Goal: Task Accomplishment & Management: Manage account settings

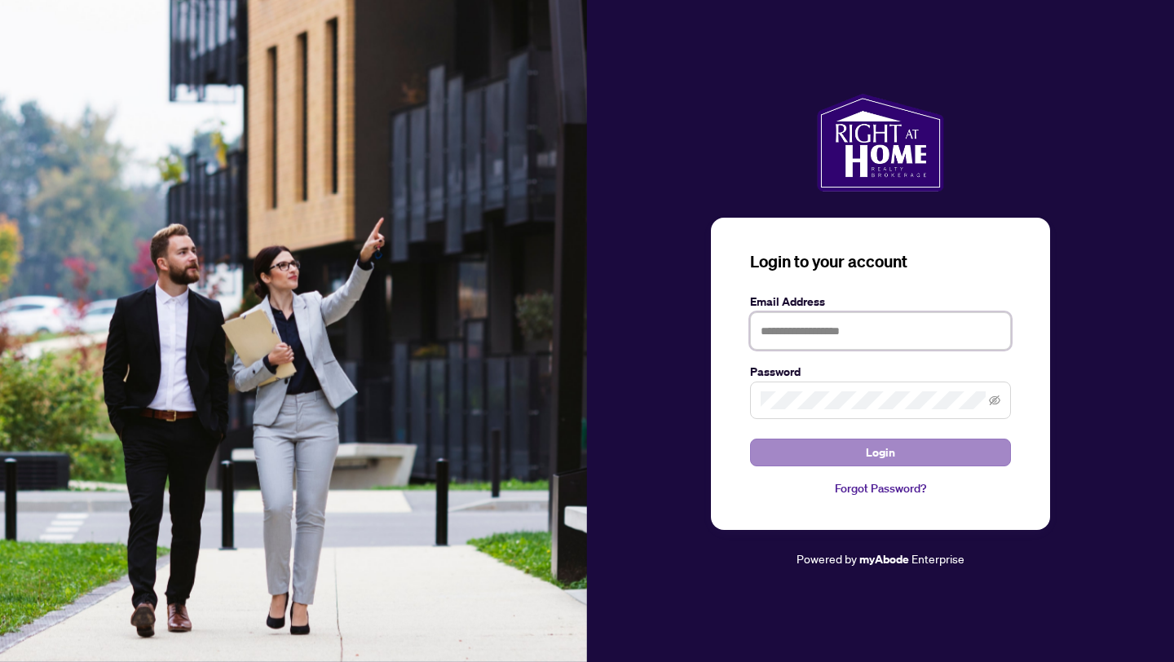
type input "**********"
click at [873, 464] on span "Login" at bounding box center [880, 452] width 29 height 26
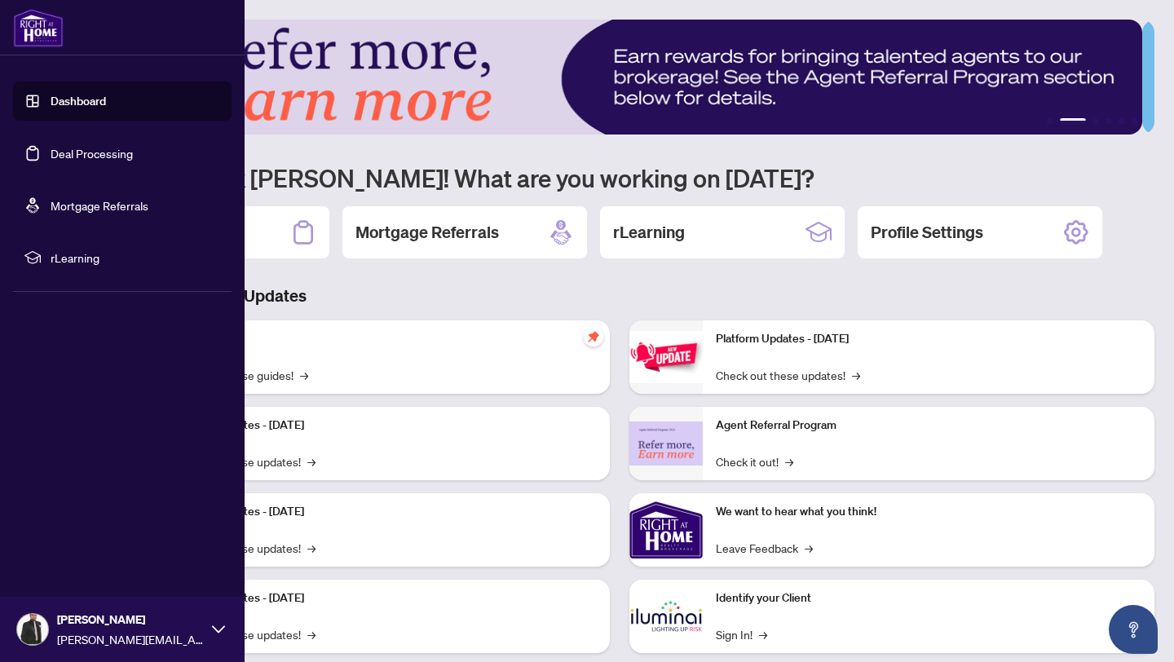
click at [133, 157] on link "Deal Processing" at bounding box center [92, 153] width 82 height 15
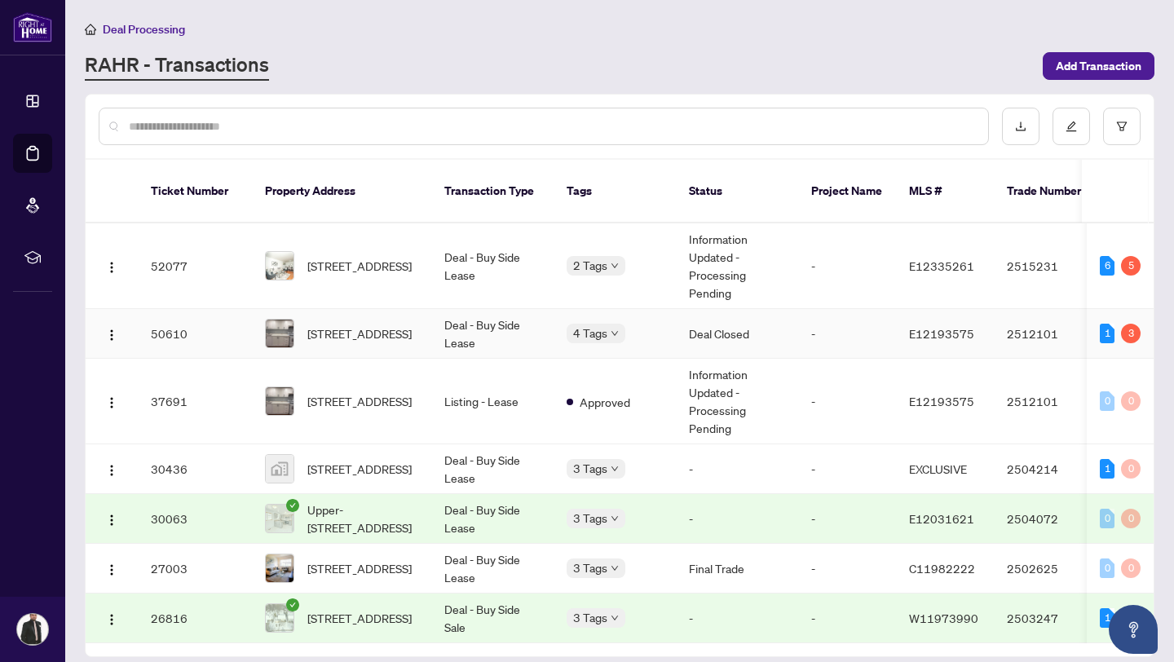
scroll to position [3, 0]
click at [1119, 126] on icon "filter" at bounding box center [1121, 126] width 11 height 11
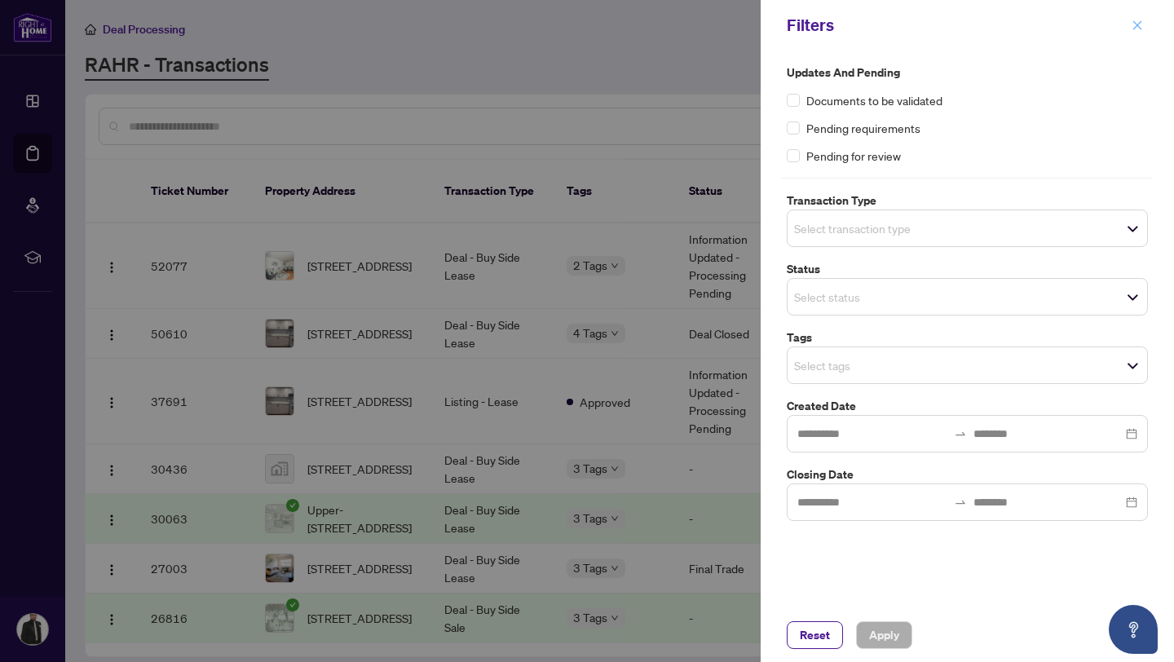
click at [1141, 23] on icon "close" at bounding box center [1137, 25] width 11 height 11
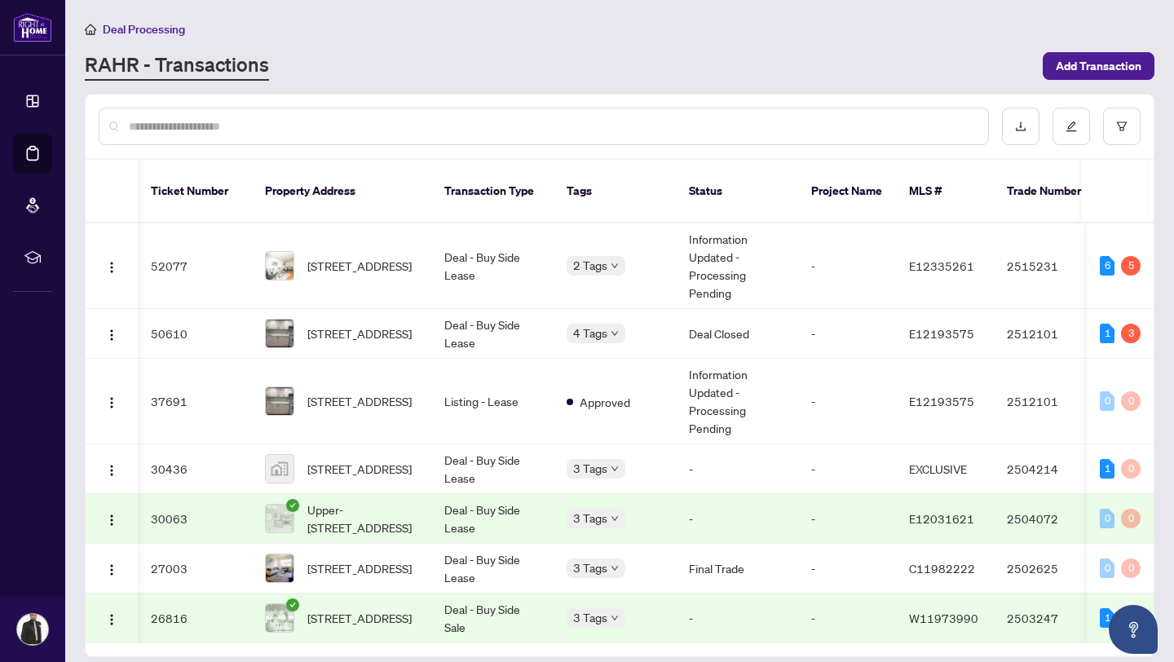
scroll to position [0, 507]
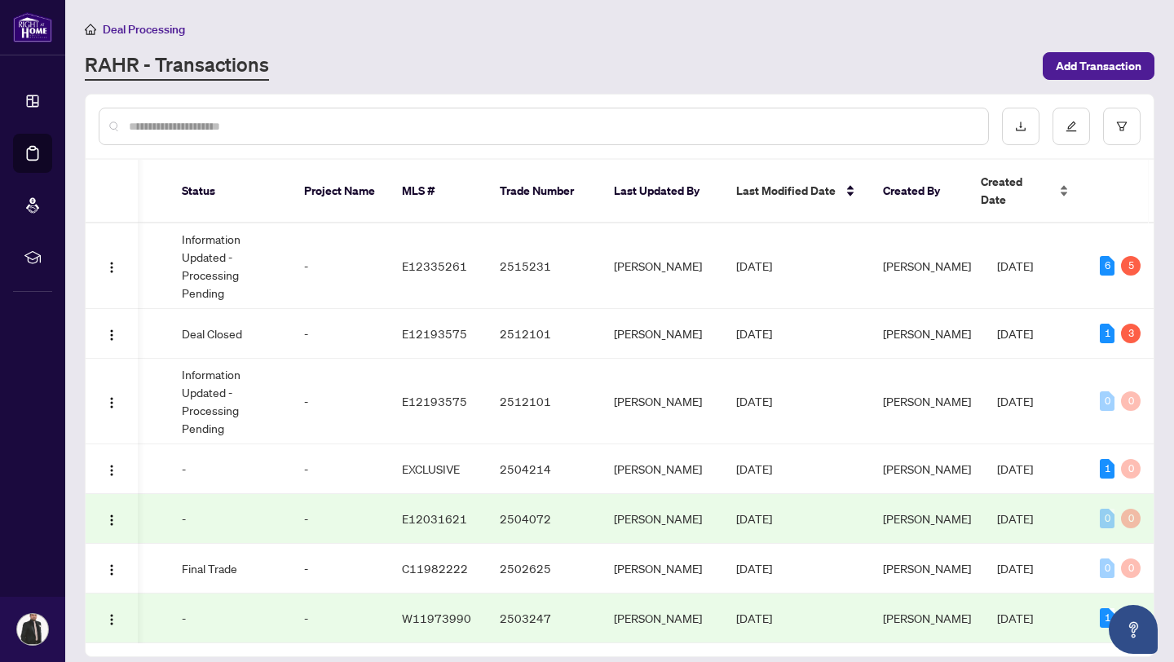
click at [1065, 178] on div "Created Date" at bounding box center [1025, 191] width 88 height 36
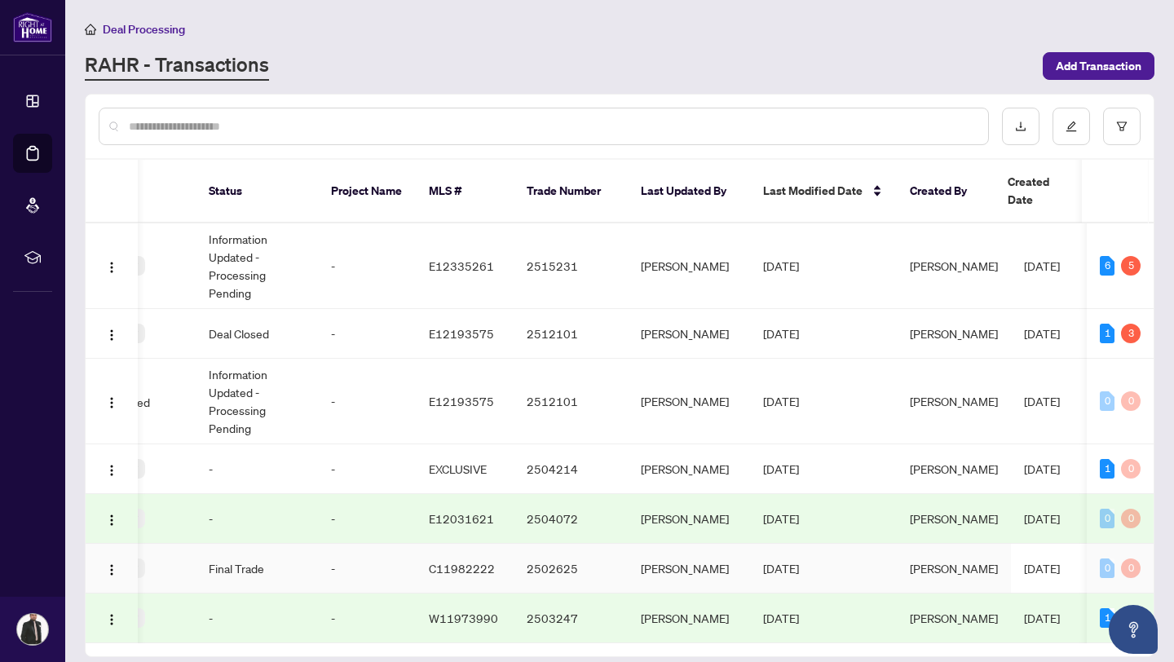
scroll to position [0, 0]
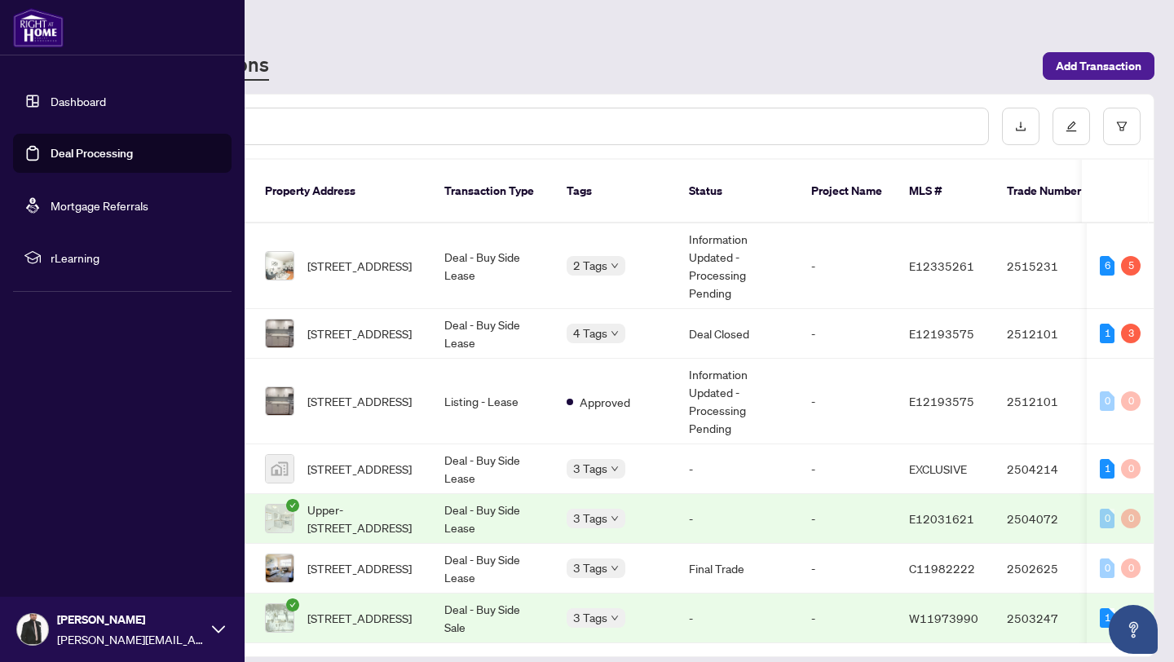
click at [90, 104] on link "Dashboard" at bounding box center [78, 101] width 55 height 15
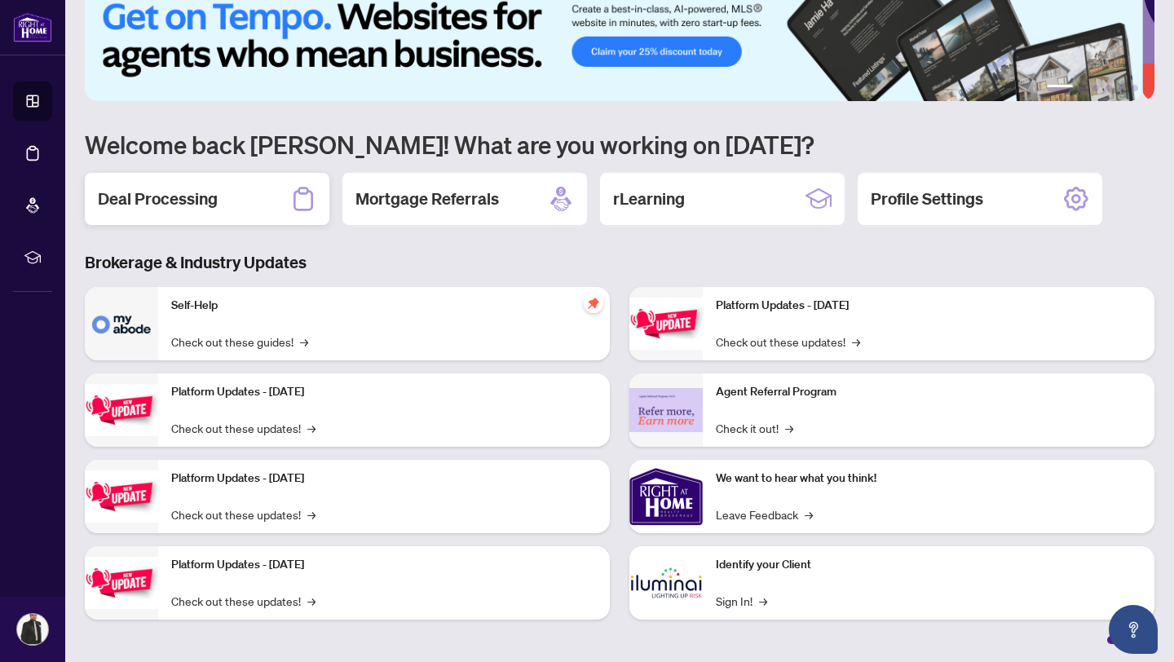
click at [249, 195] on div "Deal Processing" at bounding box center [207, 199] width 245 height 52
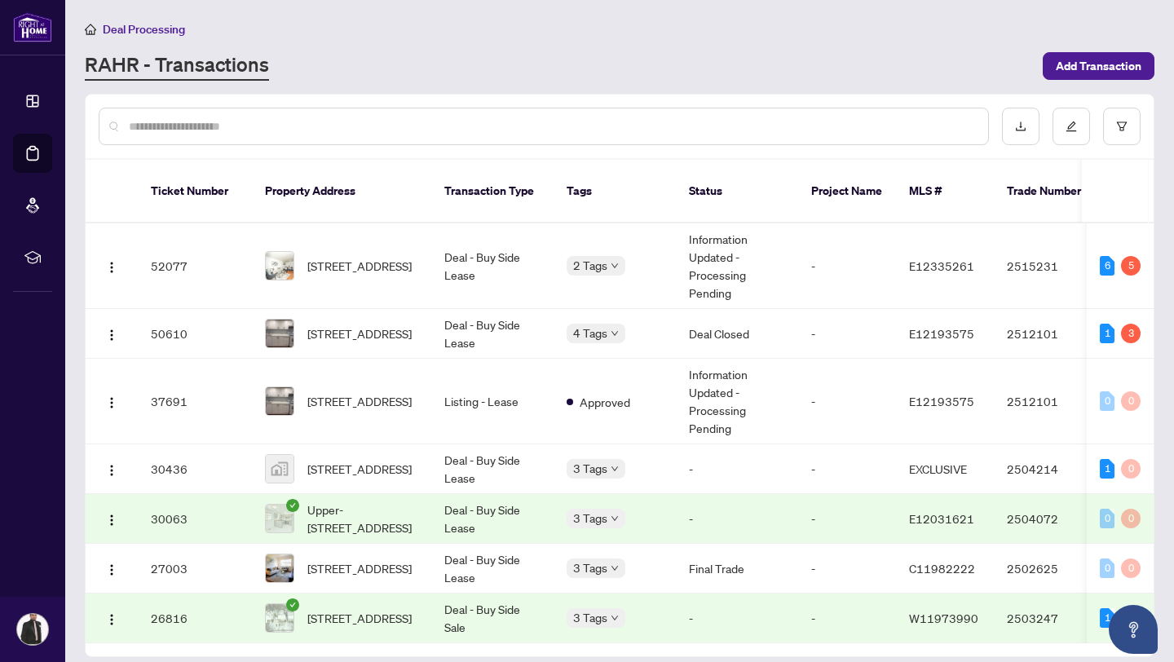
click at [788, 128] on input "text" at bounding box center [552, 126] width 846 height 18
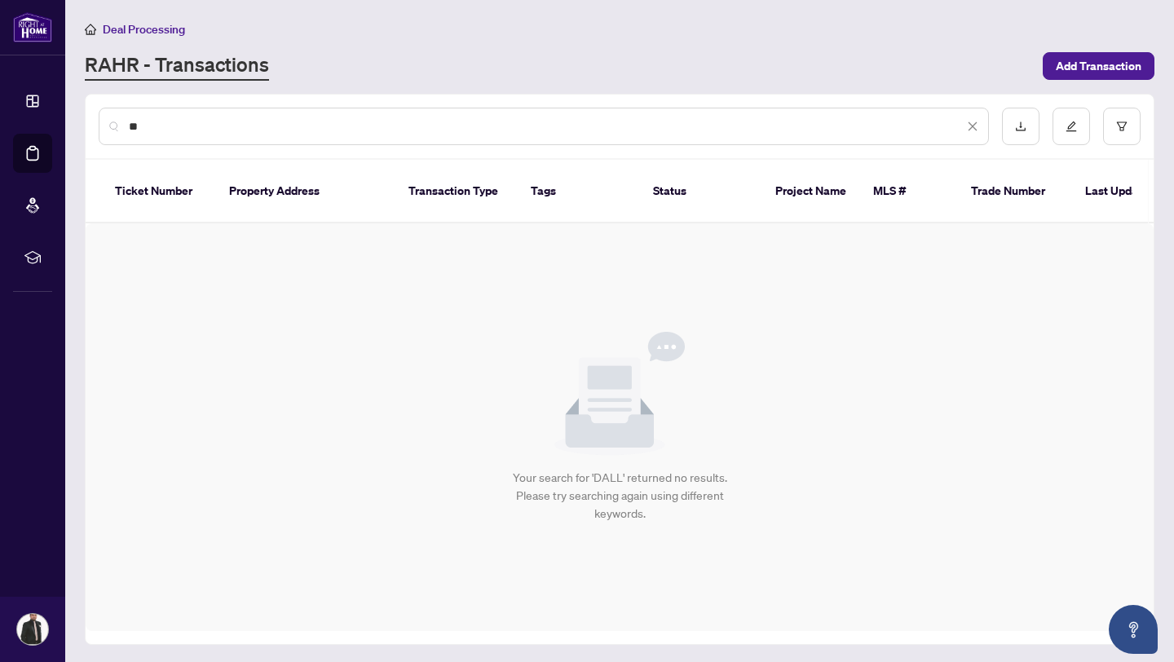
type input "*"
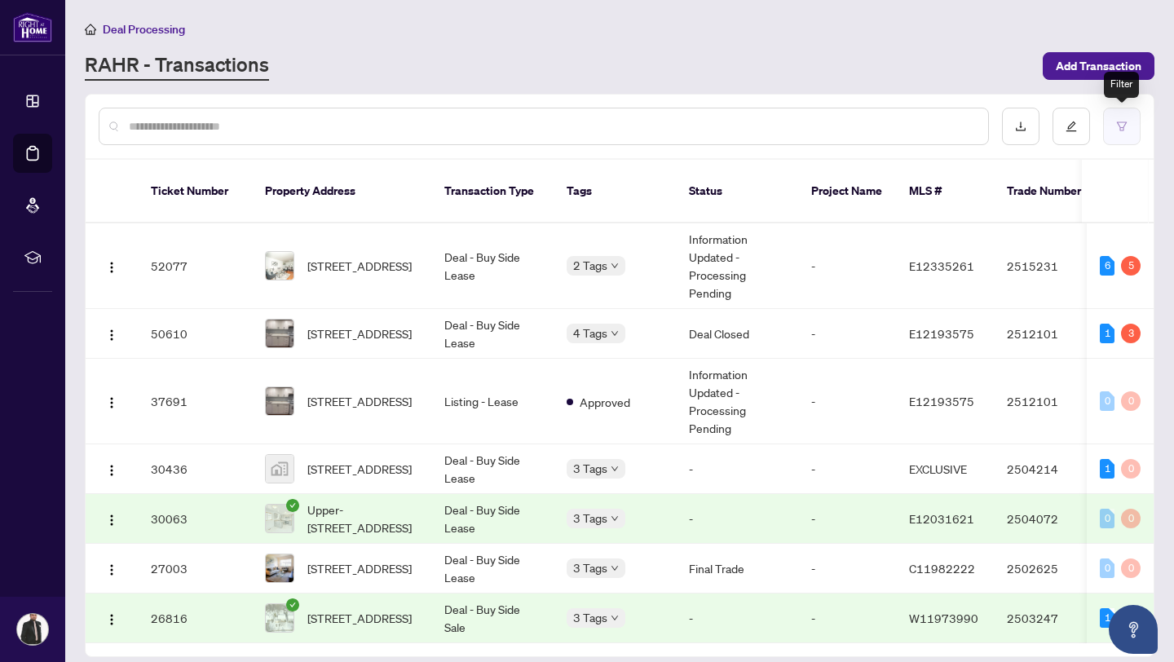
click at [1130, 128] on button "button" at bounding box center [1122, 127] width 38 height 38
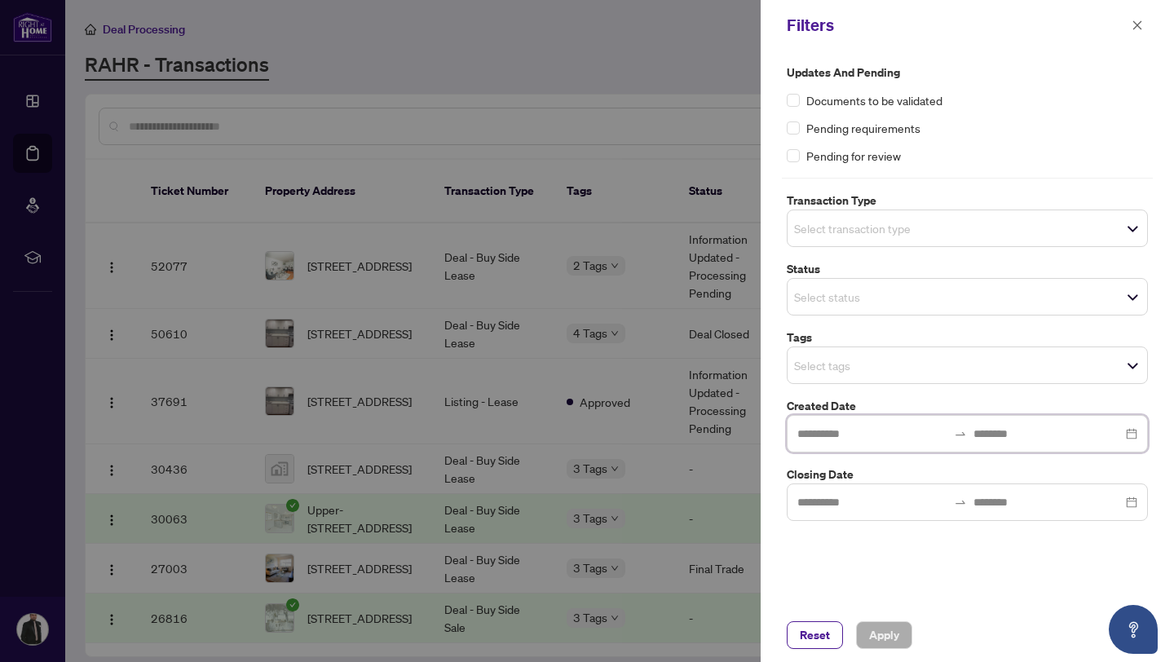
click at [890, 429] on input at bounding box center [872, 434] width 150 height 18
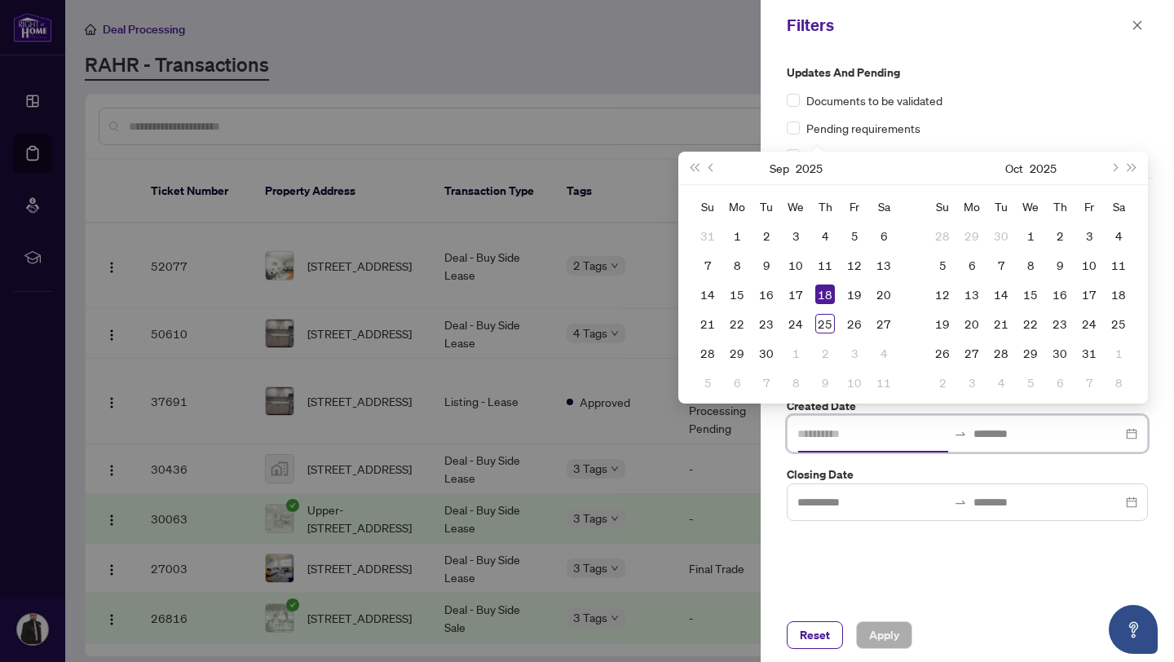
type input "**********"
click at [694, 167] on span "Last year (Control + left)" at bounding box center [694, 168] width 8 height 8
type input "**********"
click at [712, 236] on div "1" at bounding box center [708, 236] width 20 height 20
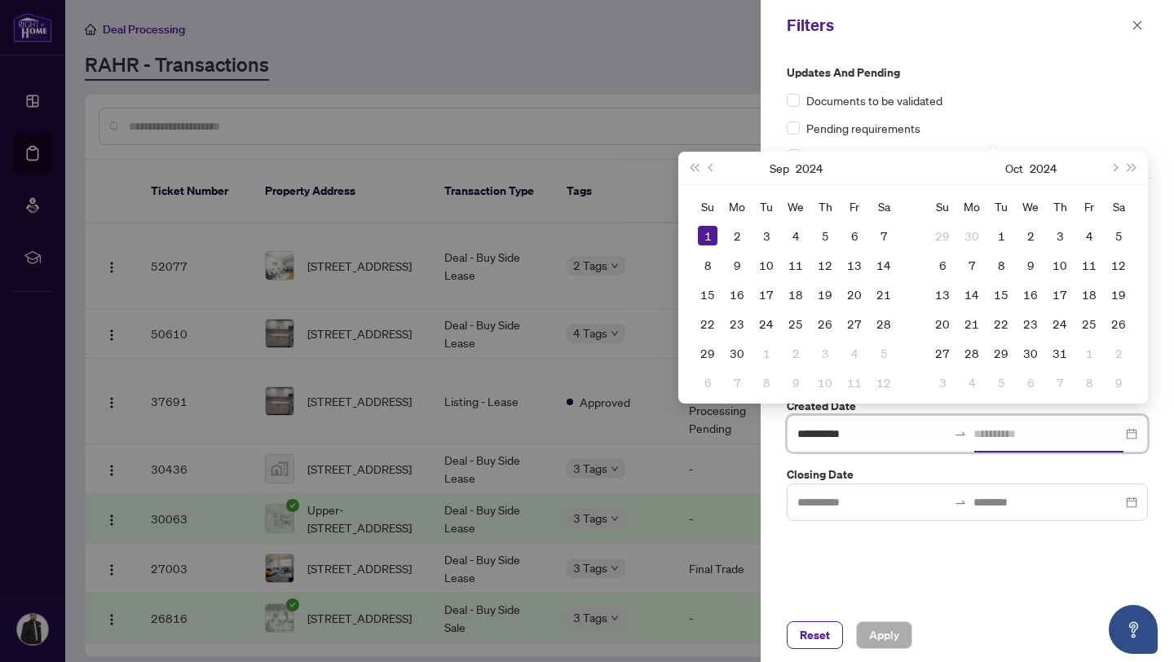
type input "**********"
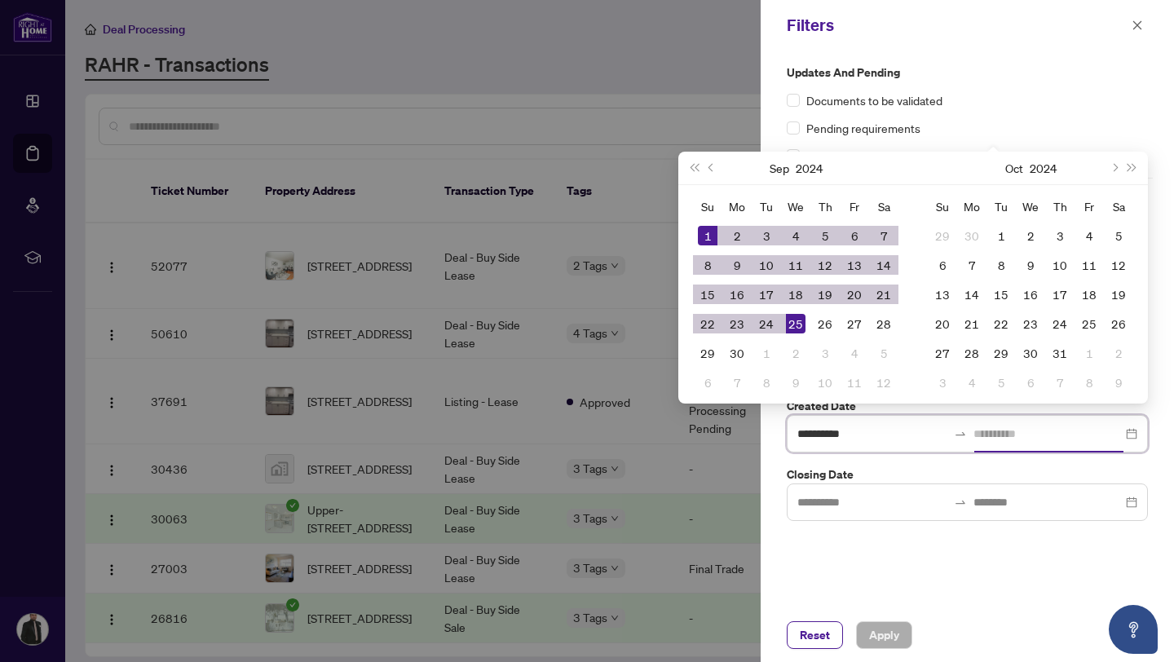
type input "**********"
click at [791, 318] on div "25" at bounding box center [796, 324] width 20 height 20
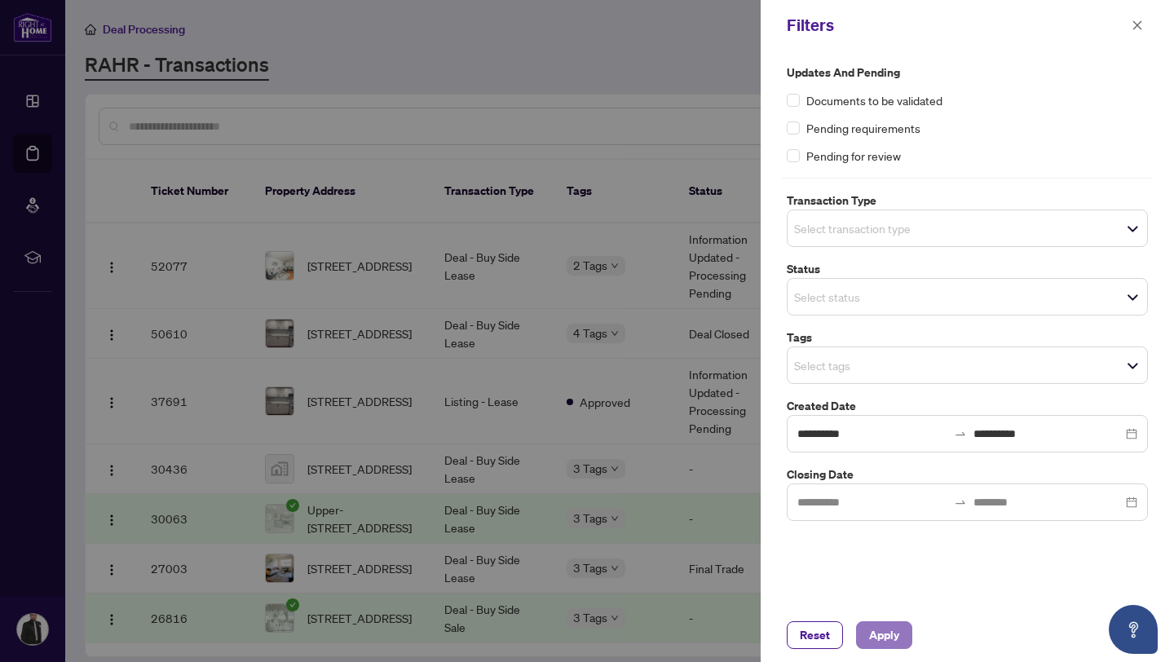
click at [876, 633] on span "Apply" at bounding box center [884, 635] width 30 height 26
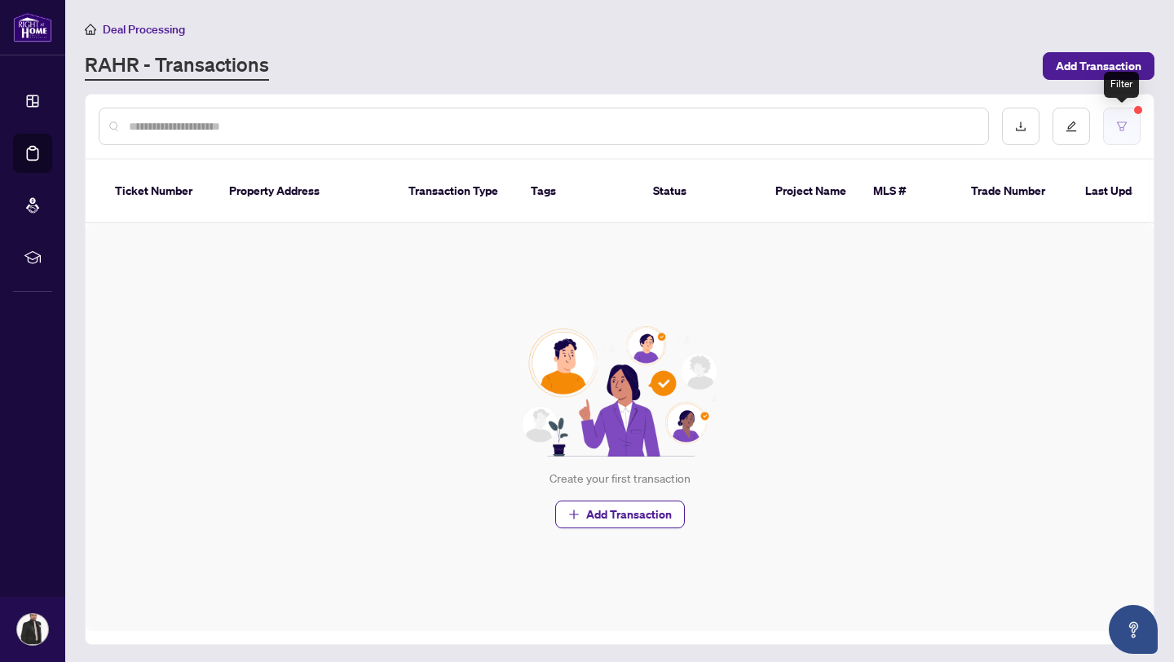
click at [1122, 118] on button "button" at bounding box center [1122, 127] width 38 height 38
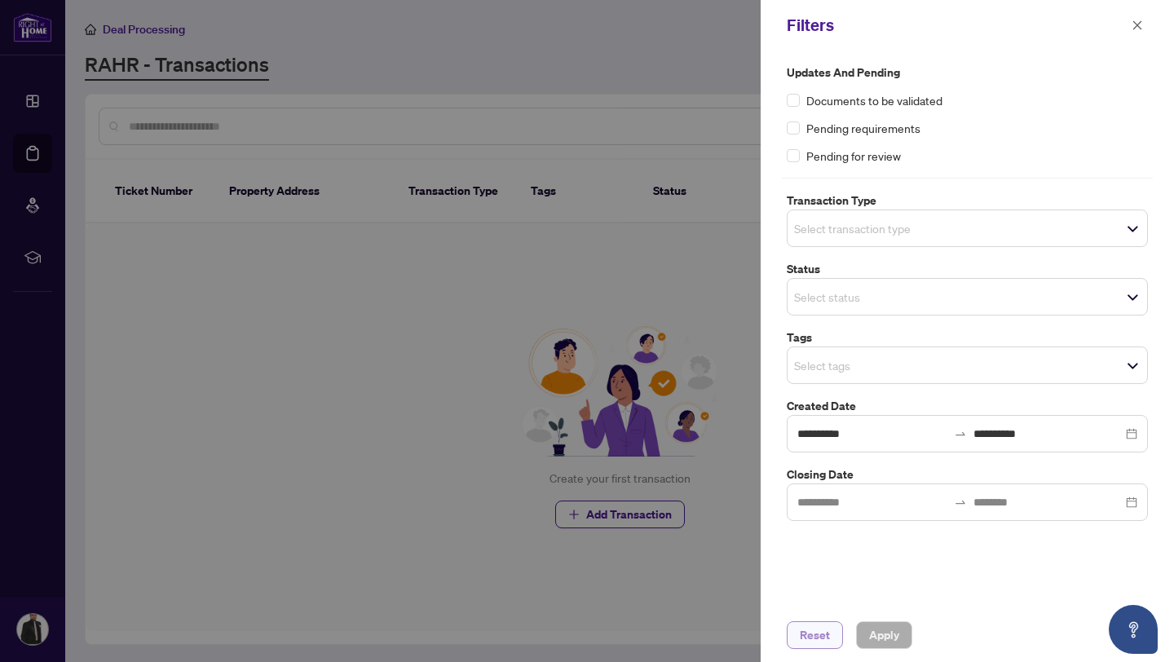
click at [814, 631] on span "Reset" at bounding box center [815, 635] width 30 height 26
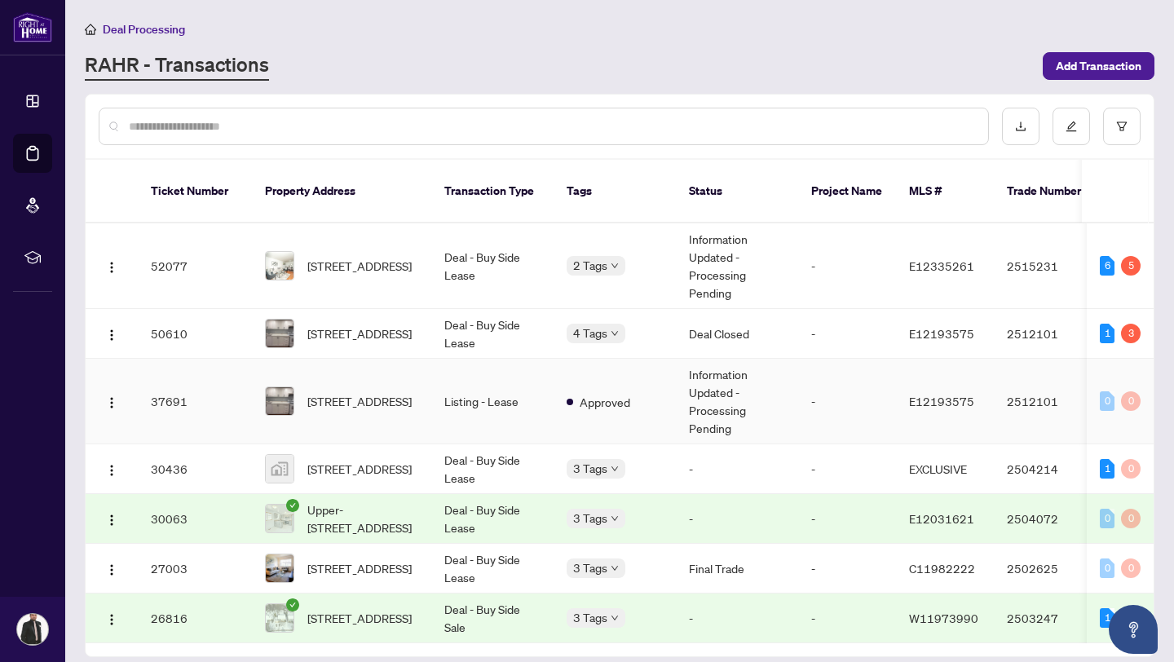
scroll to position [3, 0]
click at [362, 609] on span "[STREET_ADDRESS]" at bounding box center [359, 618] width 104 height 18
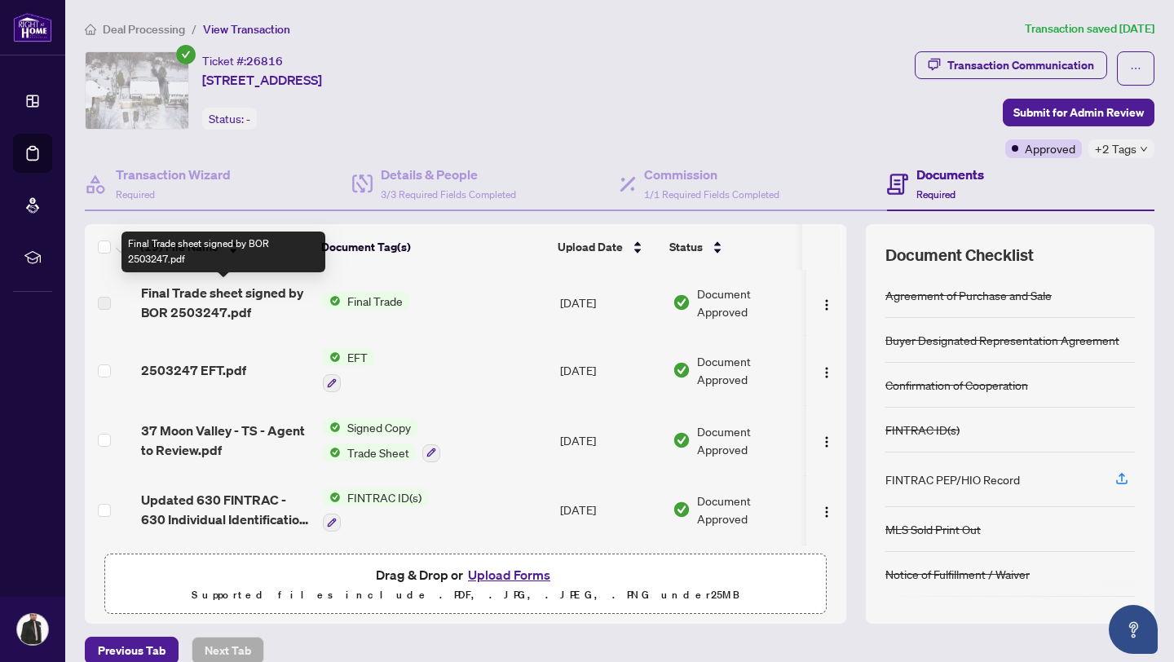
click at [219, 302] on span "Final Trade sheet signed by BOR 2503247.pdf" at bounding box center [225, 302] width 169 height 39
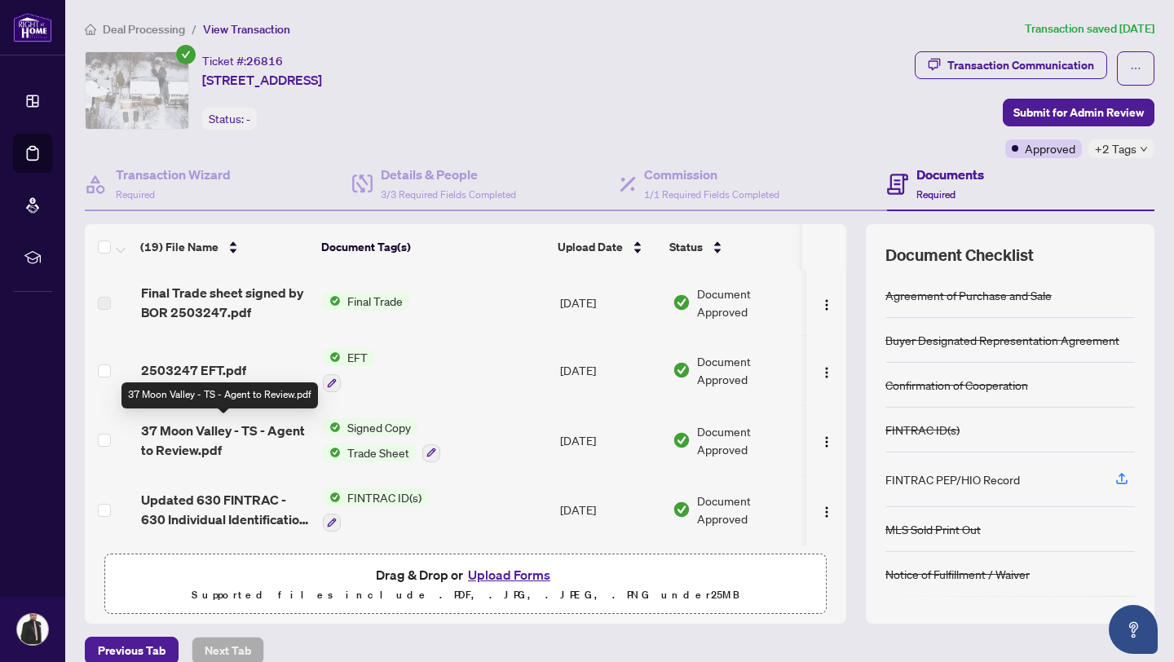
click at [175, 448] on span "37 Moon Valley - TS - Agent to Review.pdf" at bounding box center [225, 440] width 169 height 39
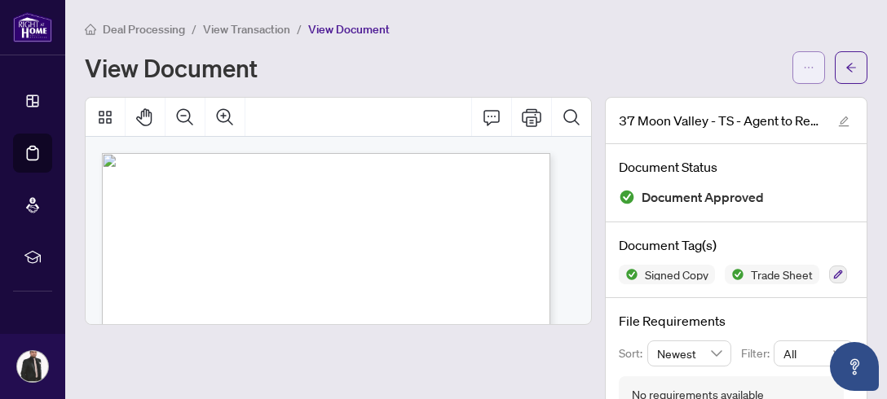
click at [803, 68] on icon "ellipsis" at bounding box center [808, 67] width 11 height 11
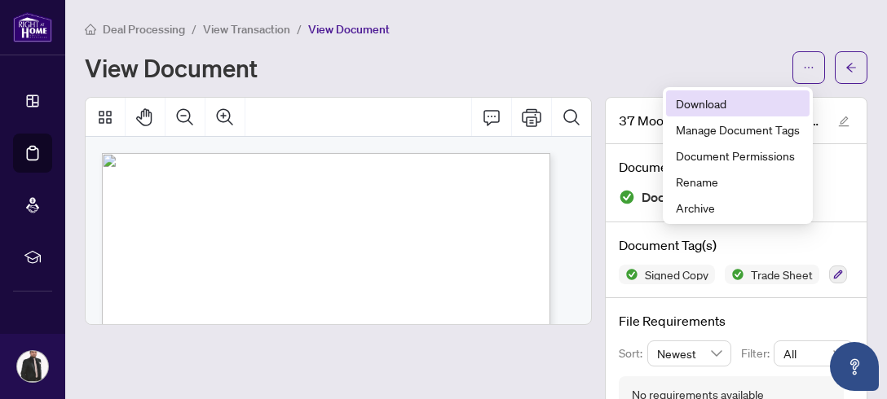
click at [733, 103] on span "Download" at bounding box center [738, 104] width 124 height 18
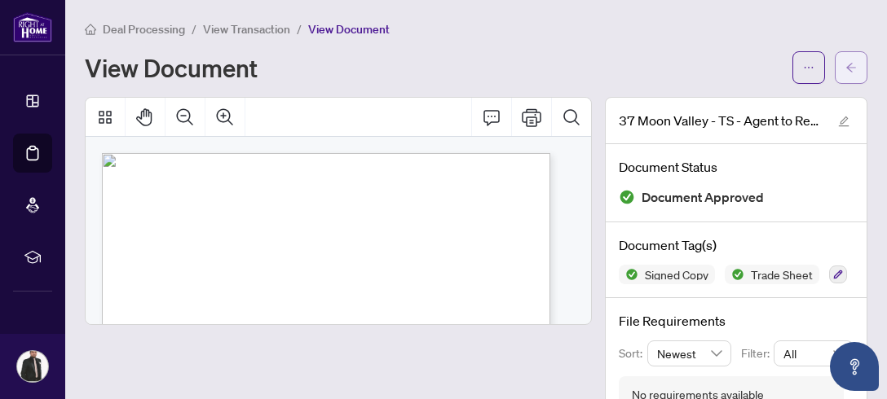
click at [845, 66] on icon "arrow-left" at bounding box center [850, 67] width 11 height 11
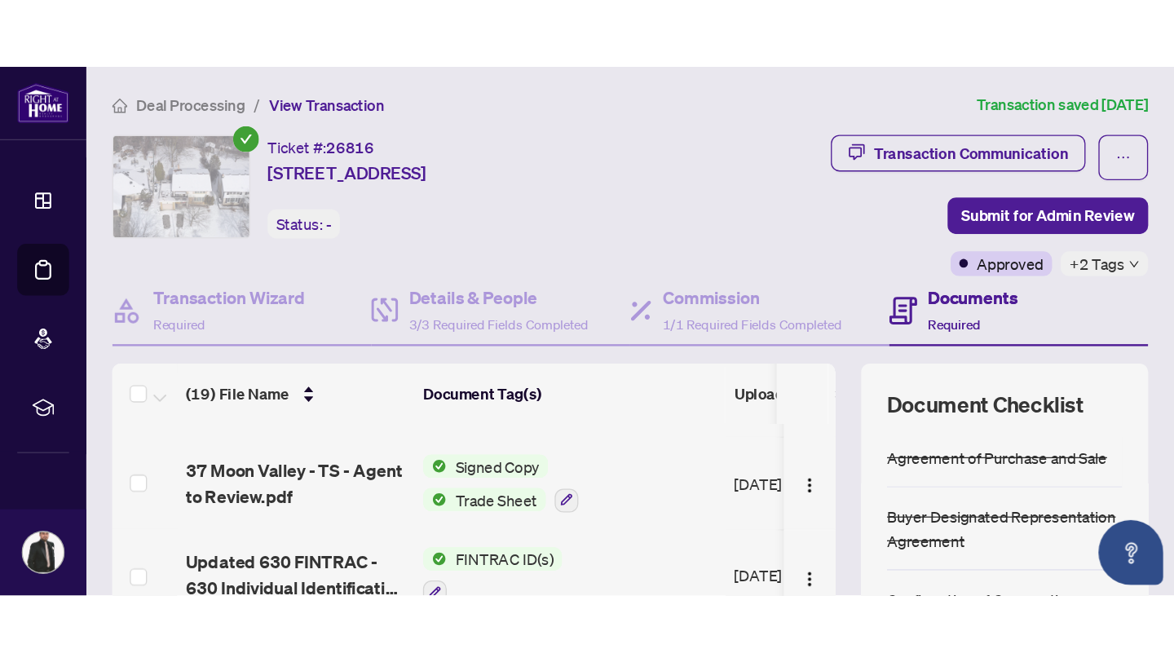
scroll to position [135, 0]
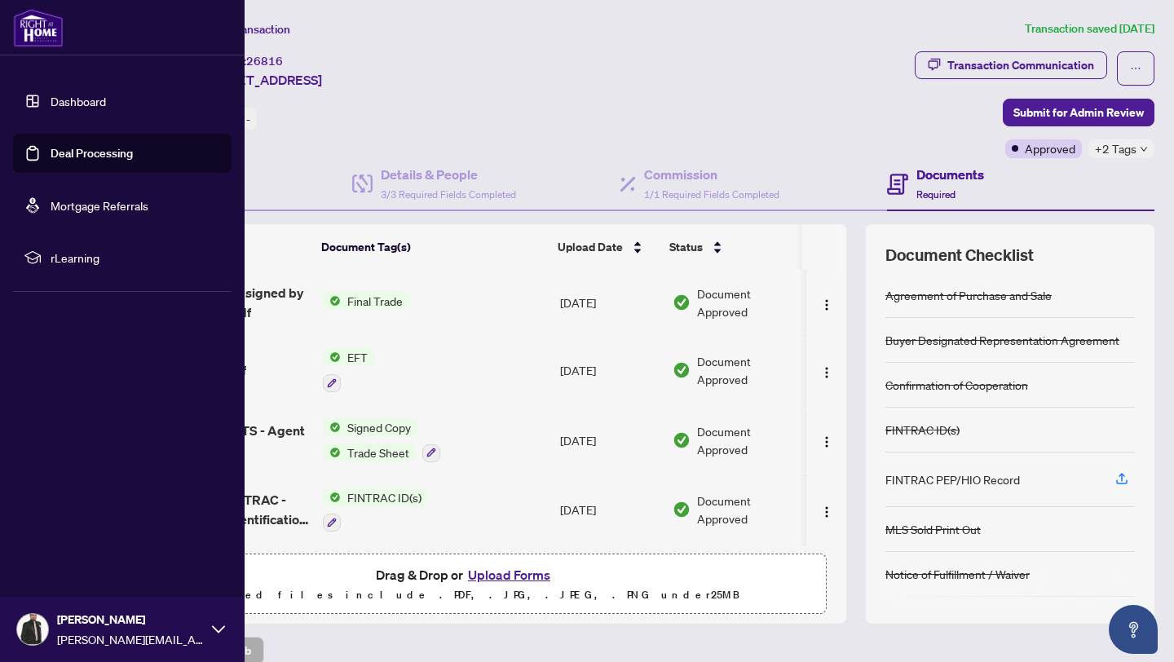
click at [60, 157] on link "Deal Processing" at bounding box center [92, 153] width 82 height 15
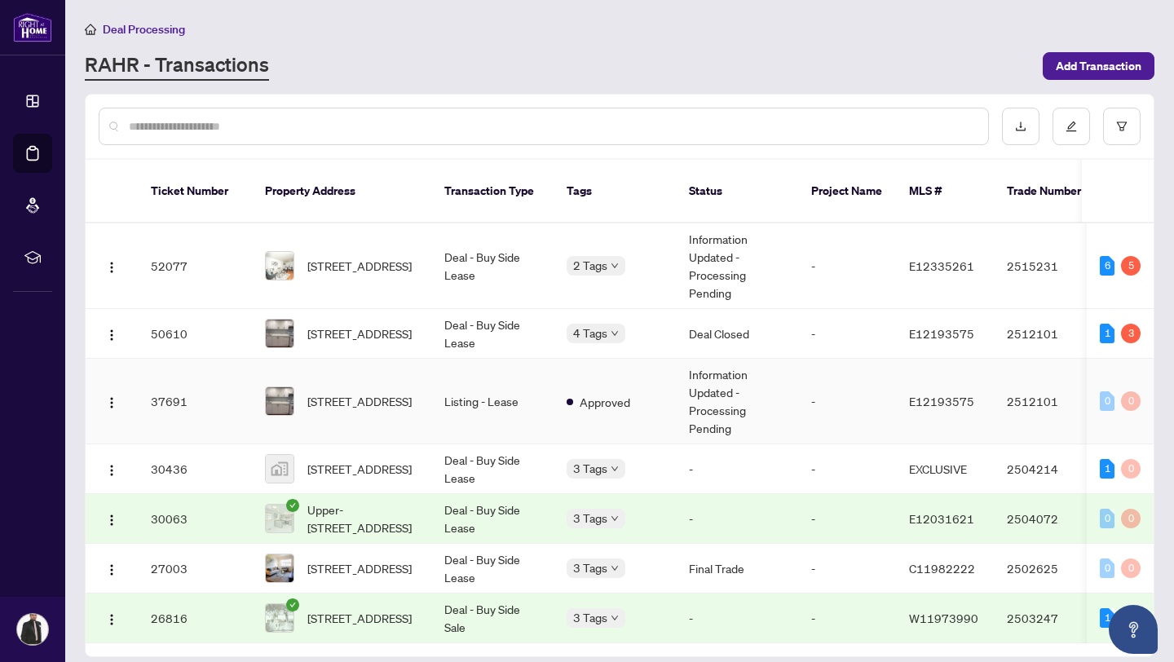
scroll to position [2, 0]
click at [364, 501] on span "Upper-[STREET_ADDRESS]" at bounding box center [362, 519] width 111 height 36
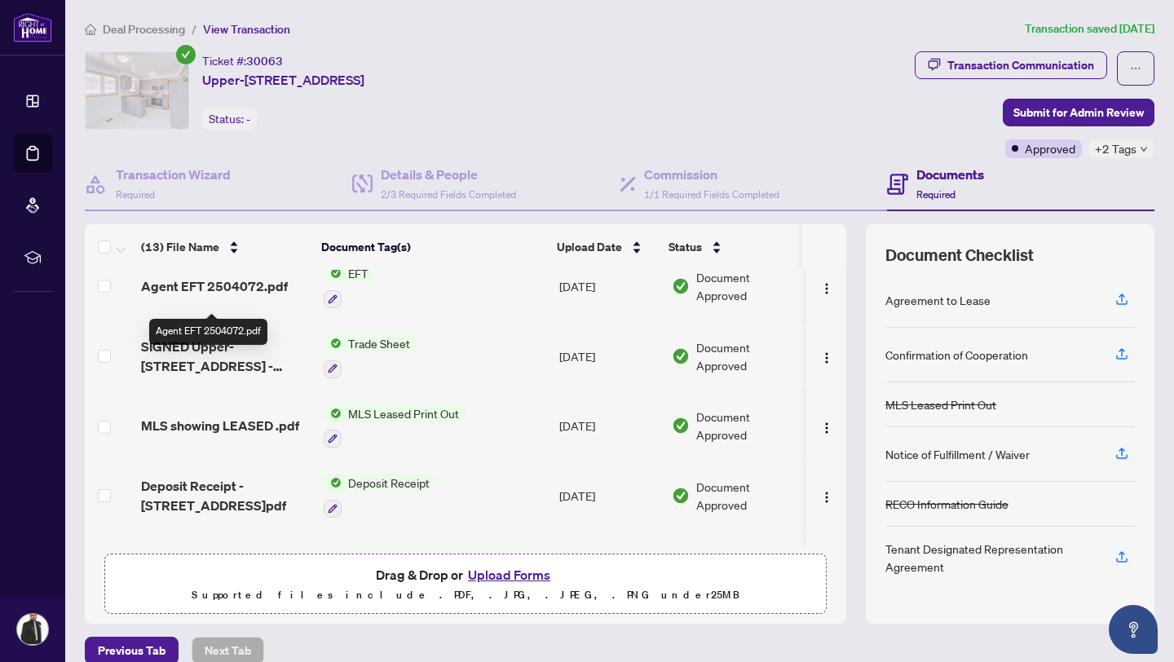
scroll to position [70, 0]
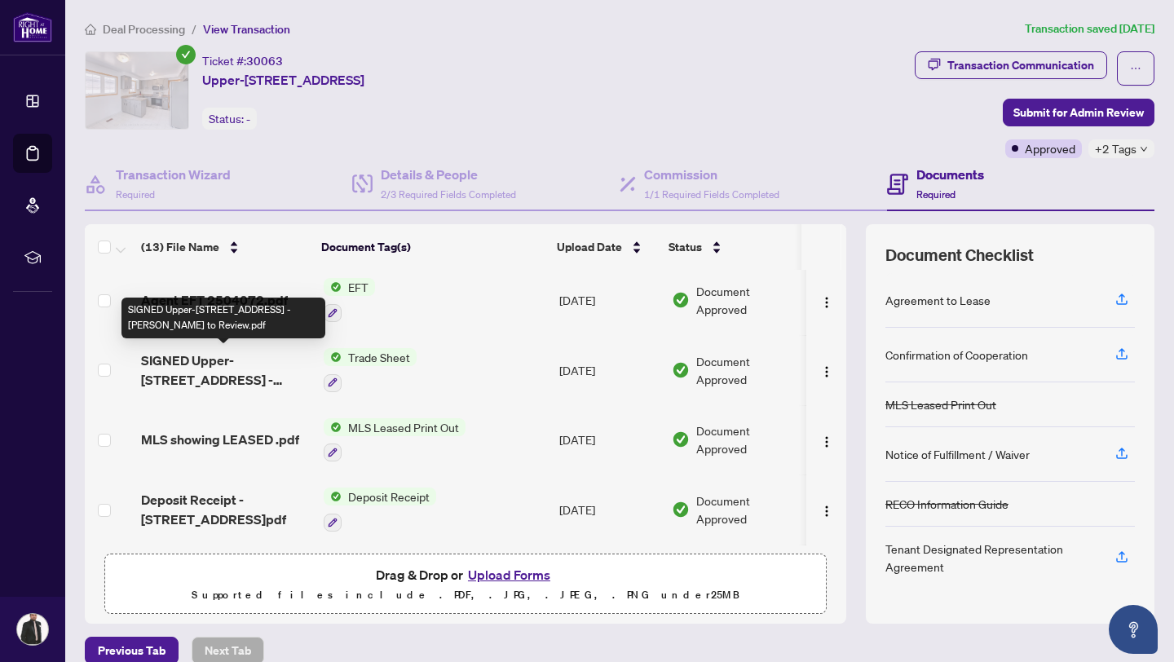
click at [227, 375] on span "SIGNED Upper-[STREET_ADDRESS] - [PERSON_NAME] to Review.pdf" at bounding box center [226, 370] width 170 height 39
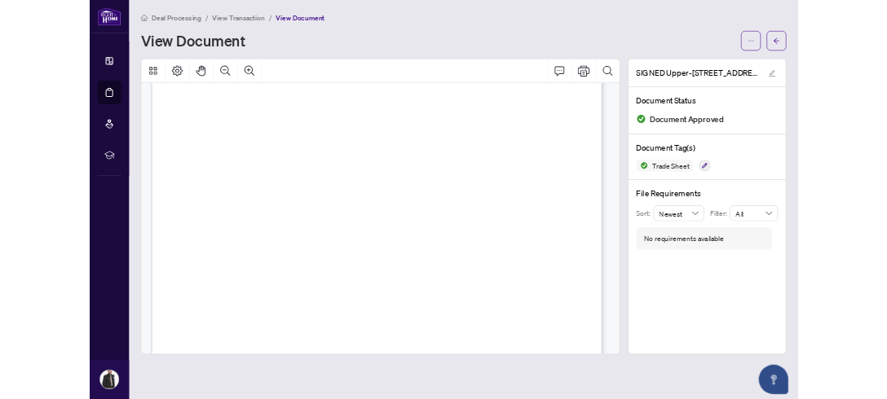
scroll to position [296, 0]
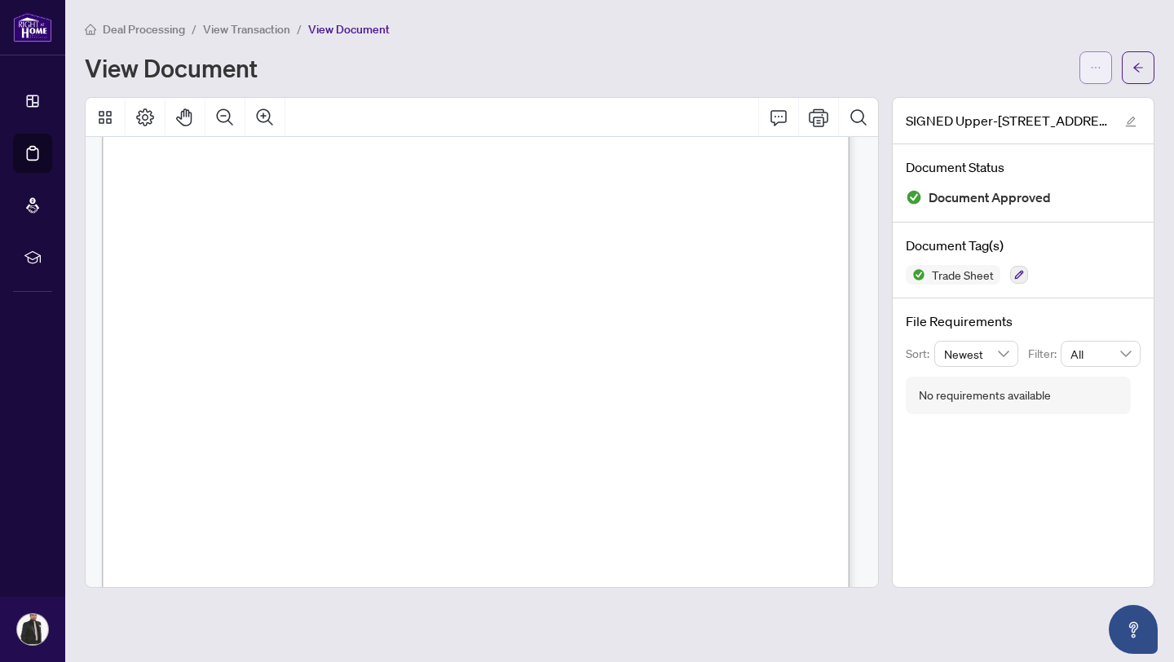
click at [1096, 72] on icon "ellipsis" at bounding box center [1095, 67] width 11 height 11
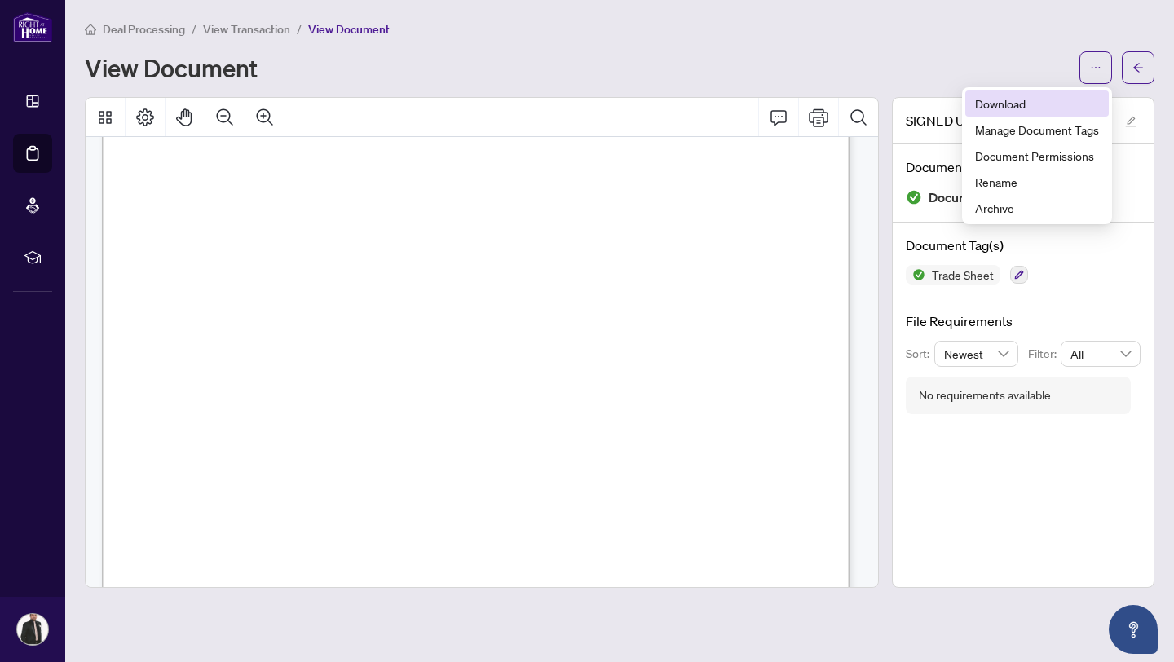
click at [1073, 107] on span "Download" at bounding box center [1037, 104] width 124 height 18
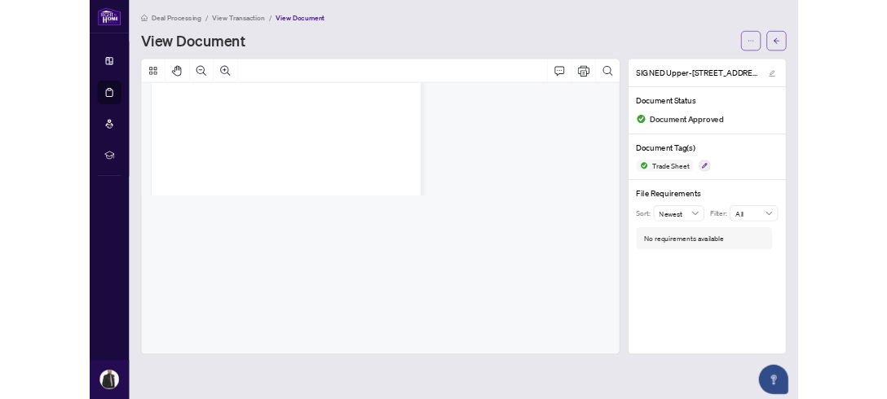
scroll to position [178, 0]
